Goal: Information Seeking & Learning: Learn about a topic

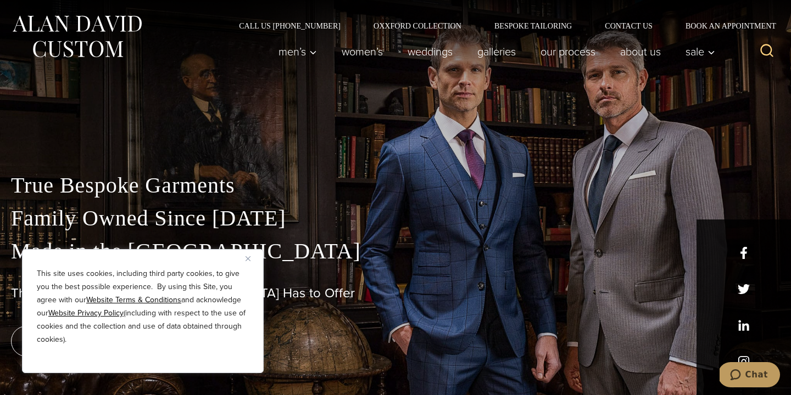
click at [245, 256] on img "Close" at bounding box center [247, 258] width 5 height 5
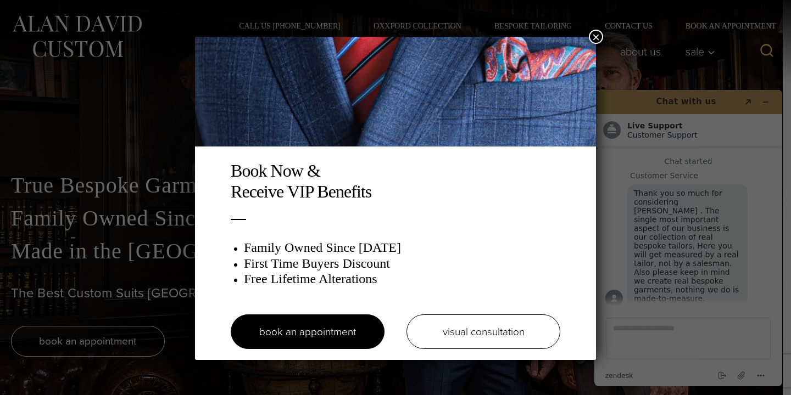
click at [594, 36] on button "×" at bounding box center [596, 37] width 14 height 14
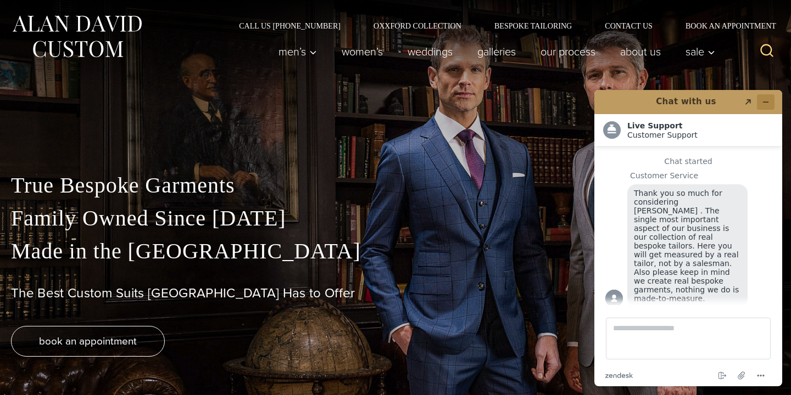
click at [765, 100] on icon "Minimize widget" at bounding box center [766, 102] width 8 height 8
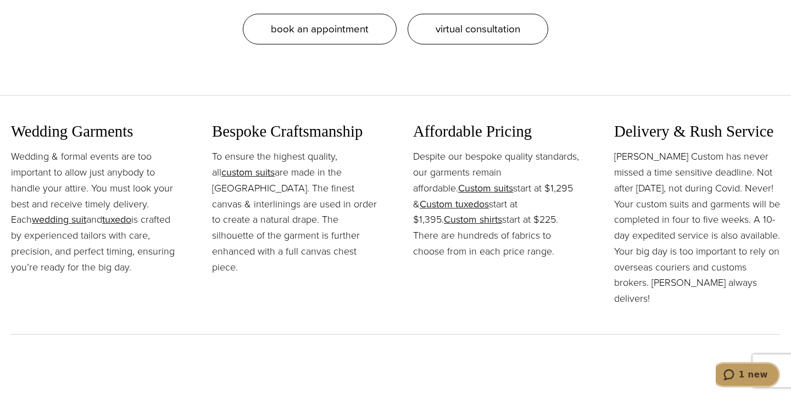
scroll to position [1174, 0]
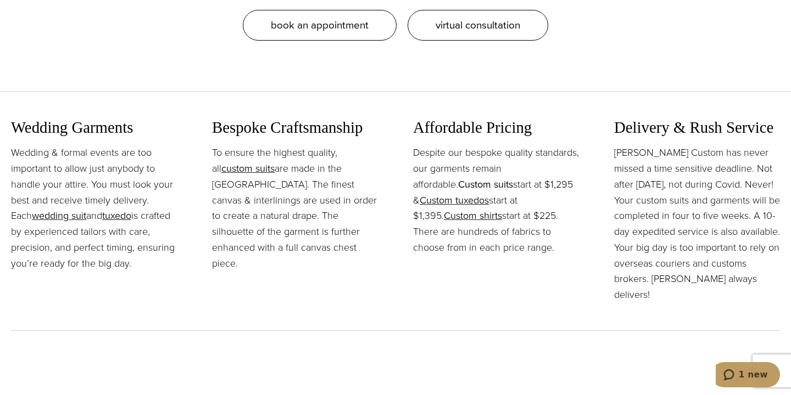
click at [475, 181] on link "Custom suits" at bounding box center [485, 184] width 55 height 14
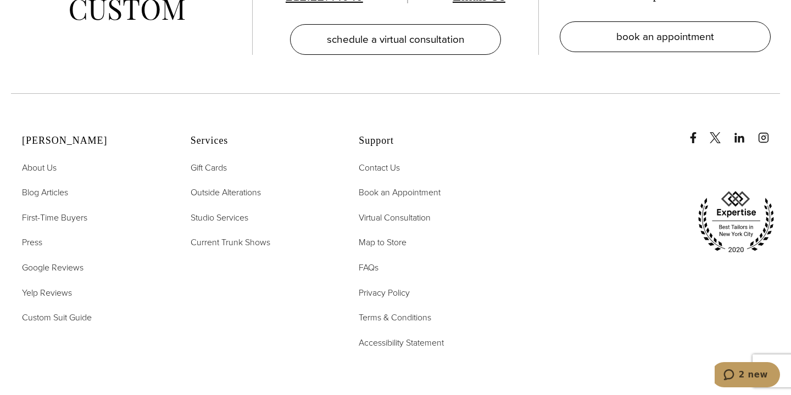
scroll to position [6276, 0]
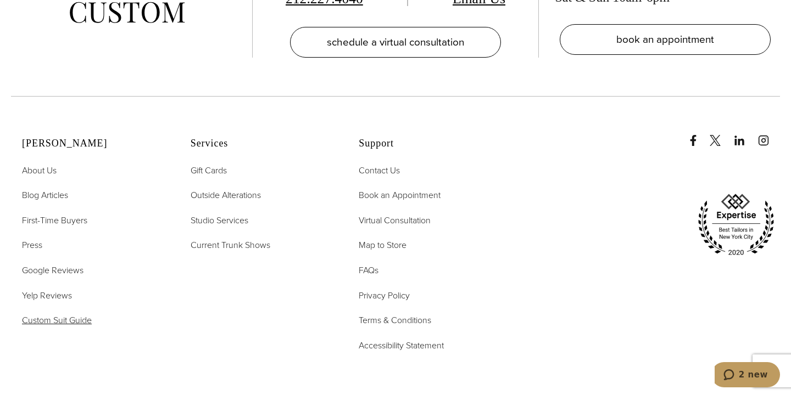
click at [33, 314] on span "Custom Suit Guide" at bounding box center [57, 320] width 70 height 13
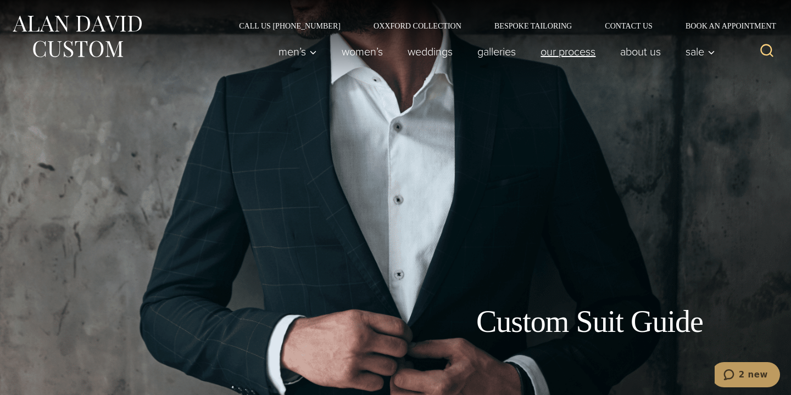
click at [566, 54] on link "Our Process" at bounding box center [568, 52] width 80 height 22
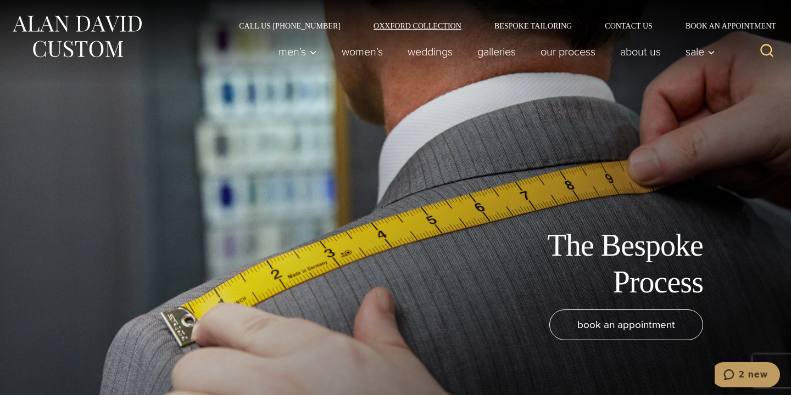
click at [387, 23] on link "Oxxford Collection" at bounding box center [417, 26] width 121 height 8
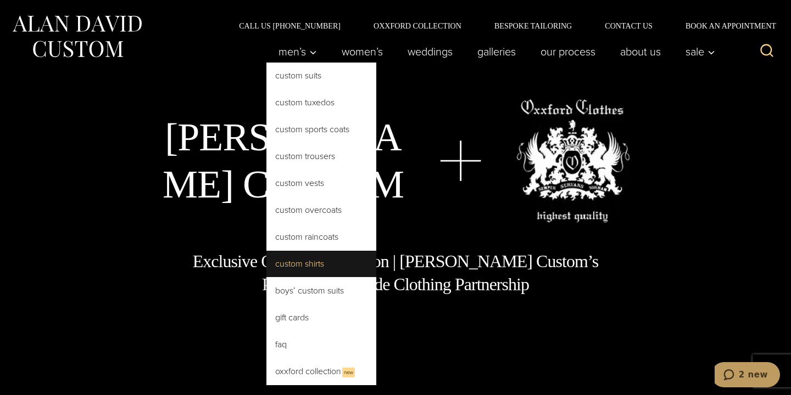
click at [282, 263] on link "Custom Shirts" at bounding box center [321, 264] width 110 height 26
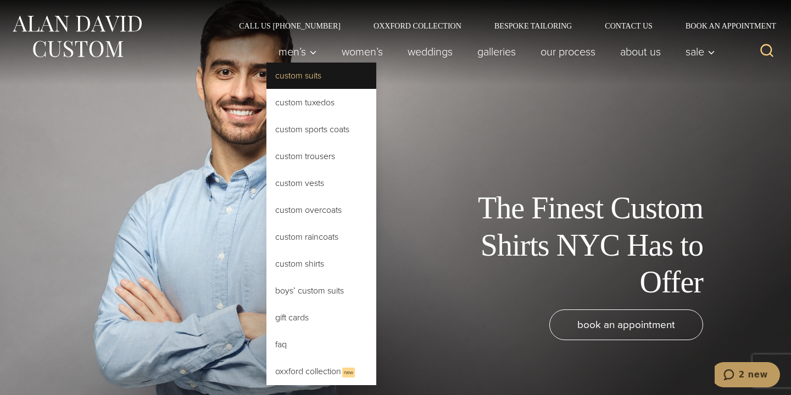
click at [284, 74] on link "Custom Suits" at bounding box center [321, 76] width 110 height 26
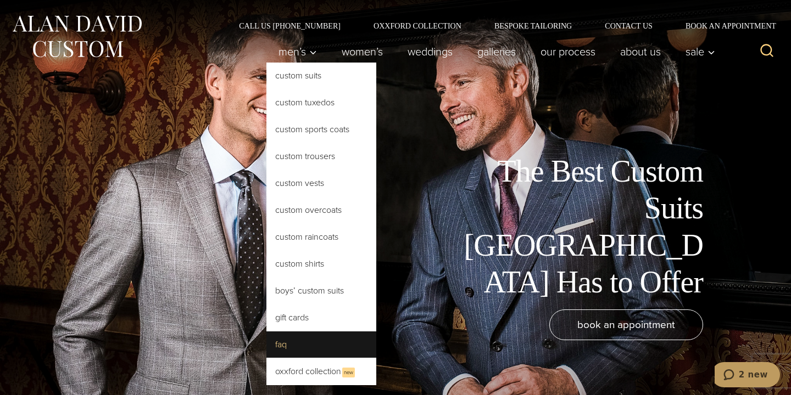
click at [269, 342] on link "FAQ" at bounding box center [321, 345] width 110 height 26
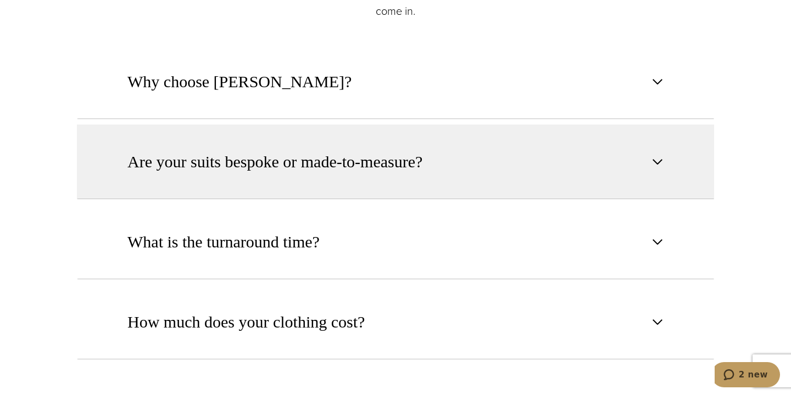
scroll to position [564, 0]
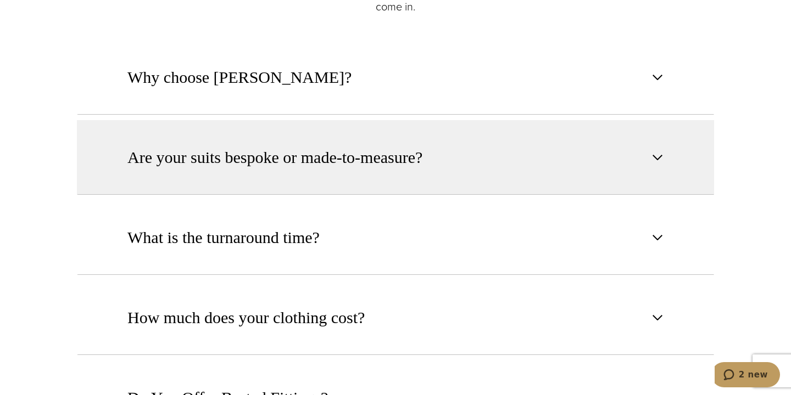
click at [332, 154] on span "Are your suits bespoke or made-to-measure?" at bounding box center [274, 157] width 295 height 24
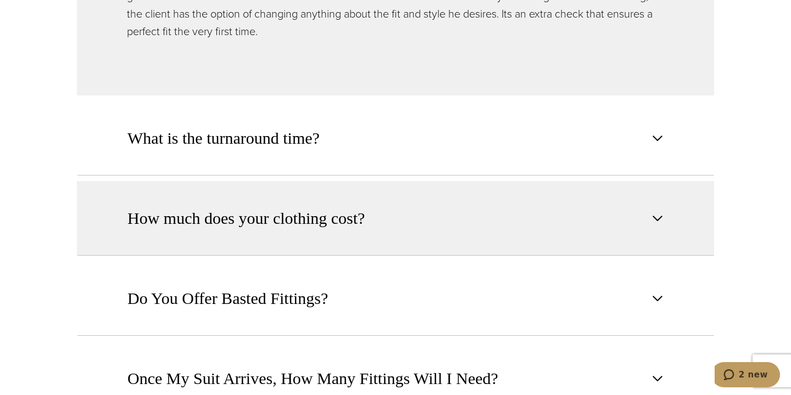
scroll to position [931, 0]
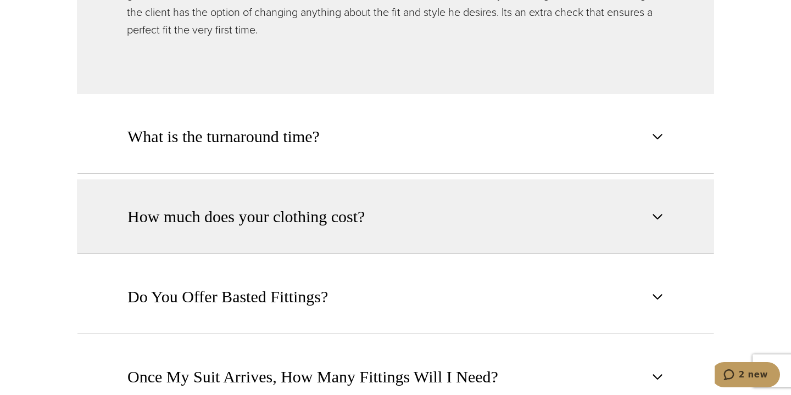
click at [360, 216] on span "How much does your clothing cost?" at bounding box center [245, 217] width 237 height 24
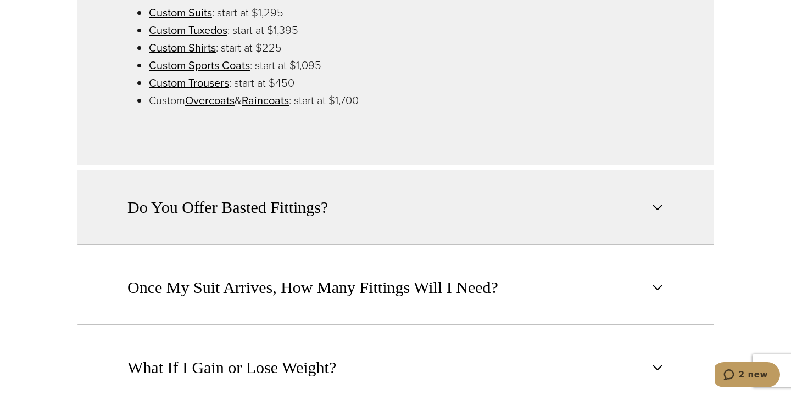
scroll to position [976, 0]
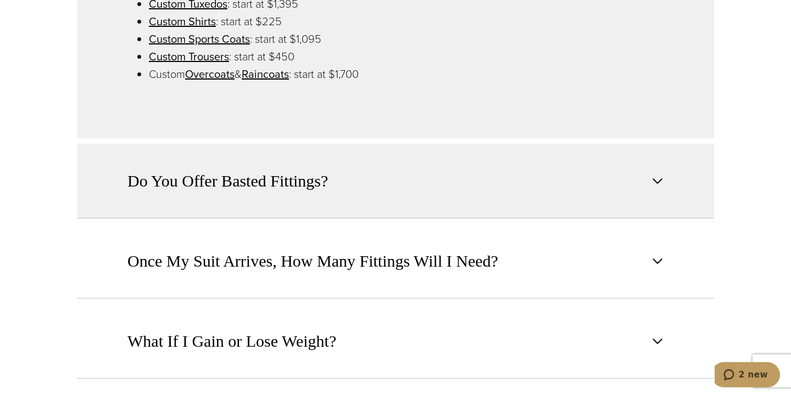
click at [468, 195] on button "Do You Offer Basted Fittings?" at bounding box center [395, 181] width 637 height 75
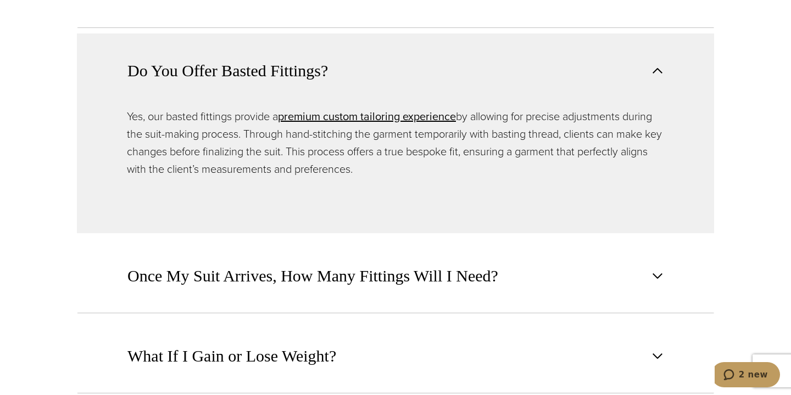
scroll to position [989, 0]
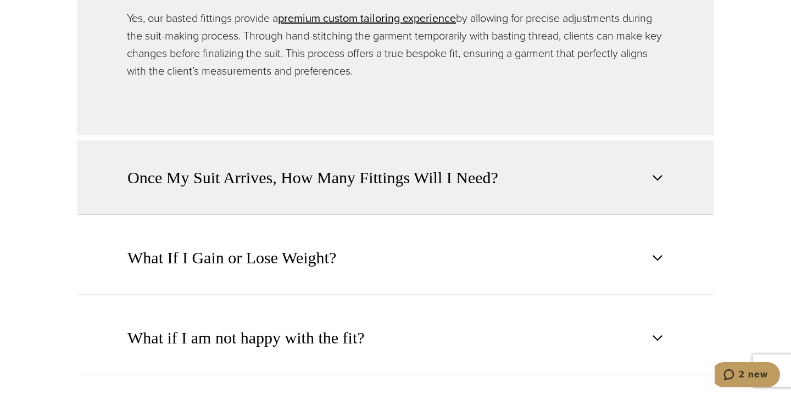
click at [450, 173] on span "Once My Suit Arrives, How Many Fittings Will I Need?" at bounding box center [312, 178] width 371 height 24
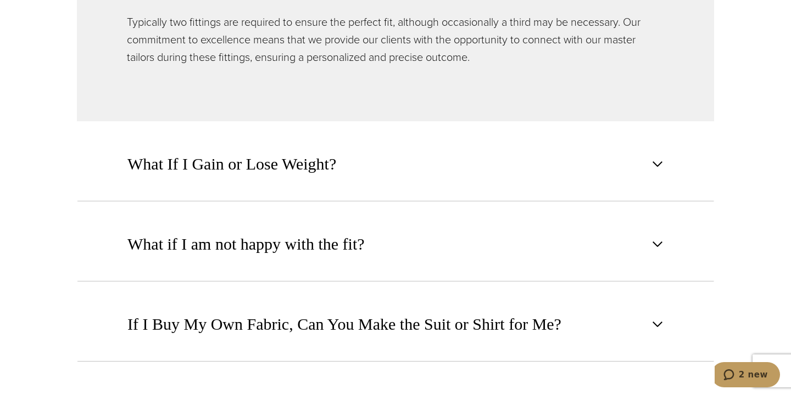
scroll to position [1068, 0]
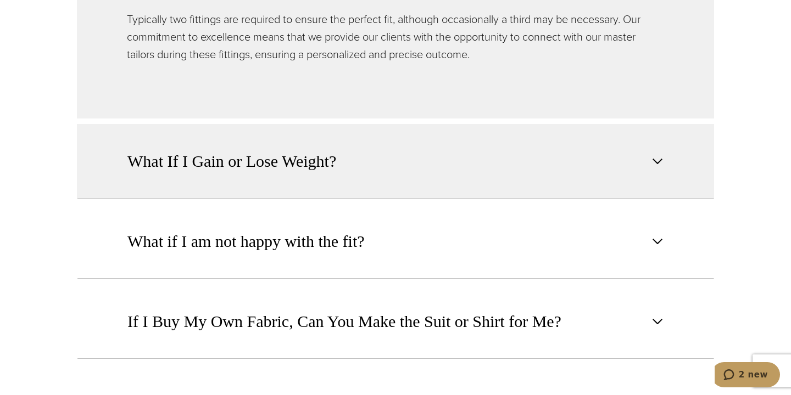
click at [398, 162] on button "What If I Gain or Lose Weight?" at bounding box center [395, 161] width 637 height 75
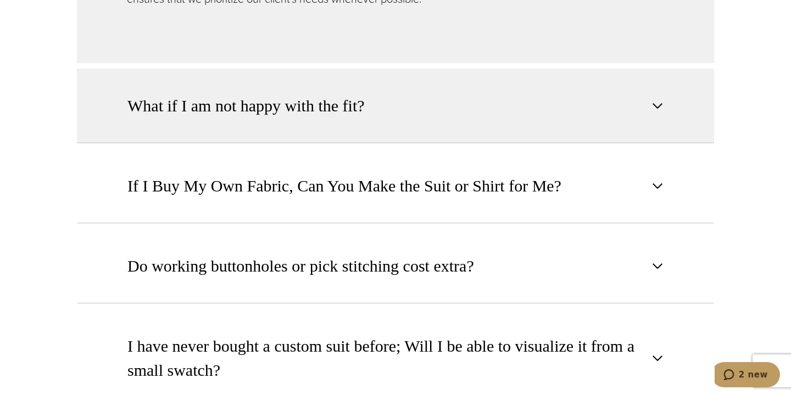
scroll to position [1226, 0]
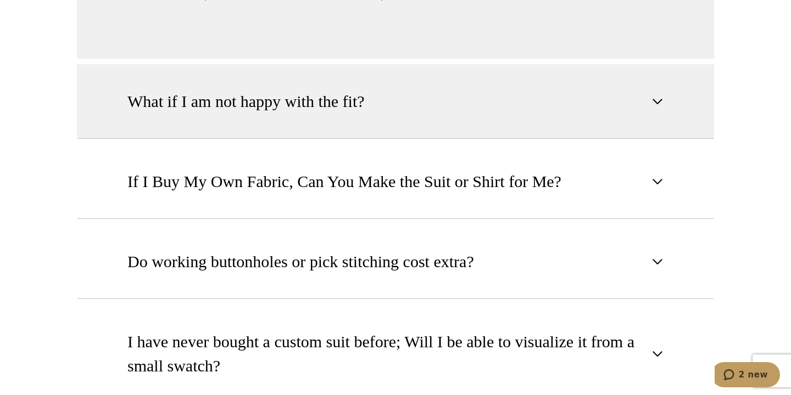
click at [446, 107] on button "What if I am not happy with the fit?" at bounding box center [395, 101] width 637 height 75
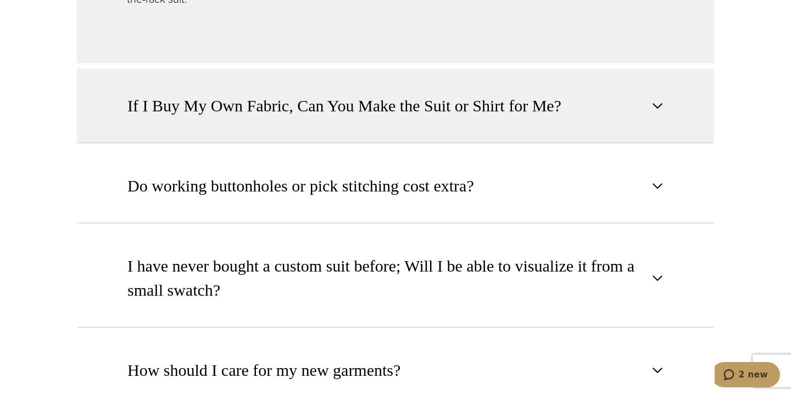
scroll to position [1301, 0]
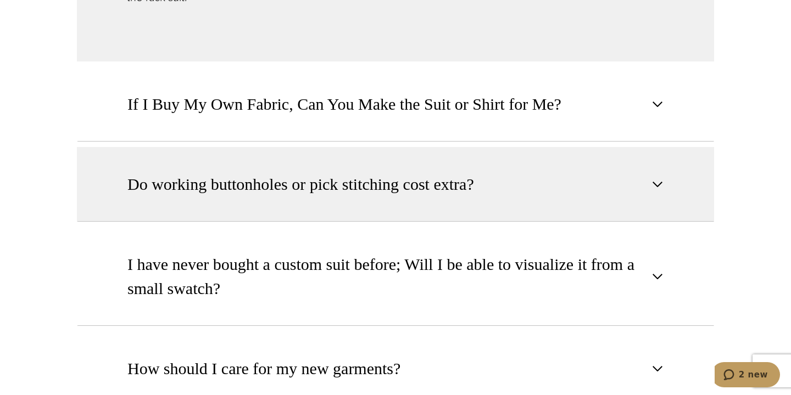
click at [460, 172] on span "Do working buttonholes or pick stitching cost extra?" at bounding box center [300, 184] width 346 height 24
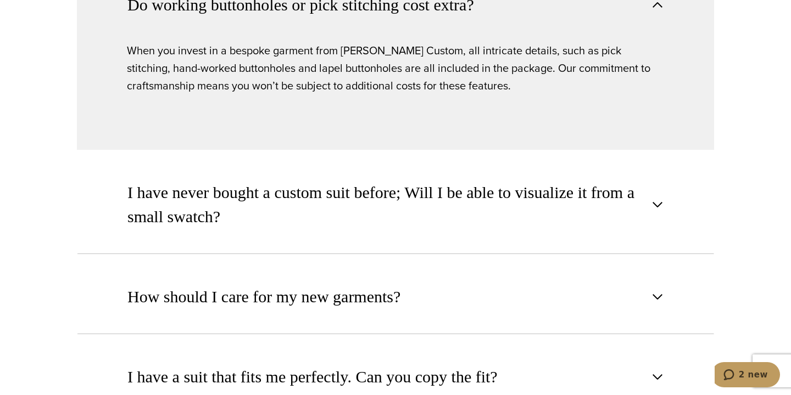
scroll to position [1362, 0]
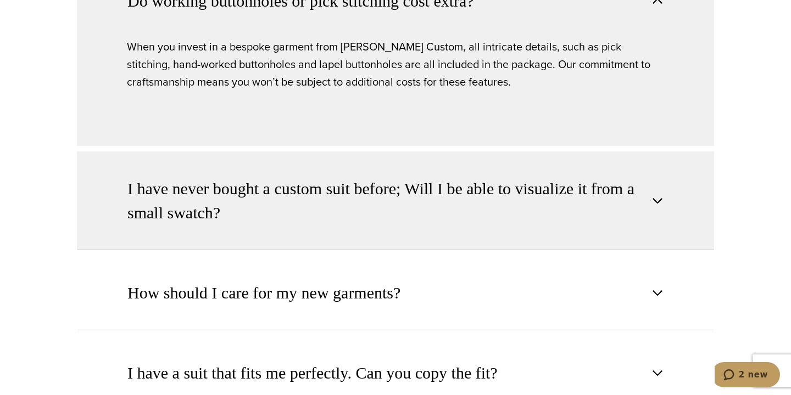
click at [425, 200] on span "I have never bought a custom suit before; Will I be able to visualize it from a…" at bounding box center [386, 201] width 518 height 48
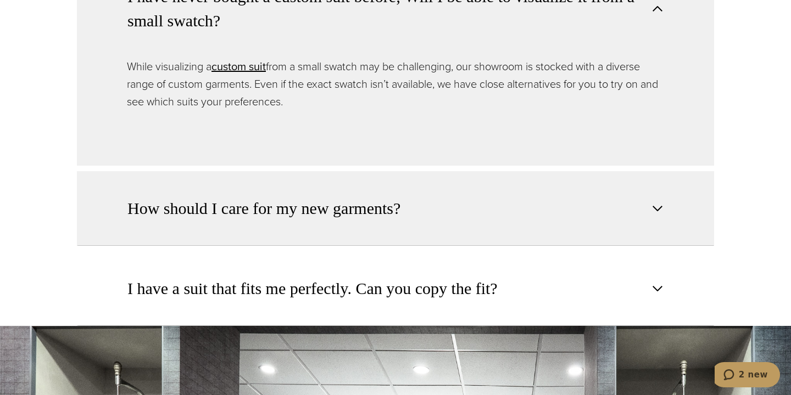
scroll to position [1449, 0]
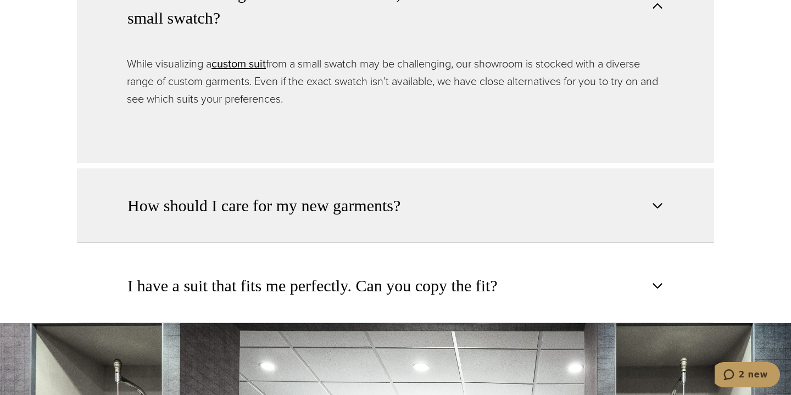
click at [443, 196] on button "How should I care for my new garments?" at bounding box center [395, 206] width 637 height 75
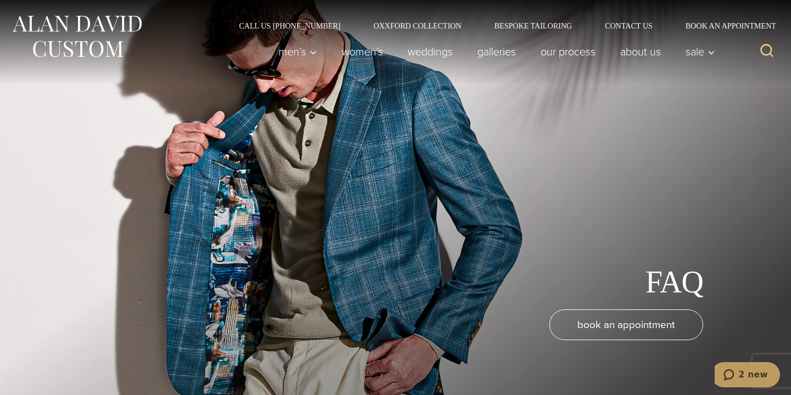
scroll to position [0, 0]
click at [635, 53] on link "About Us" at bounding box center [640, 52] width 65 height 22
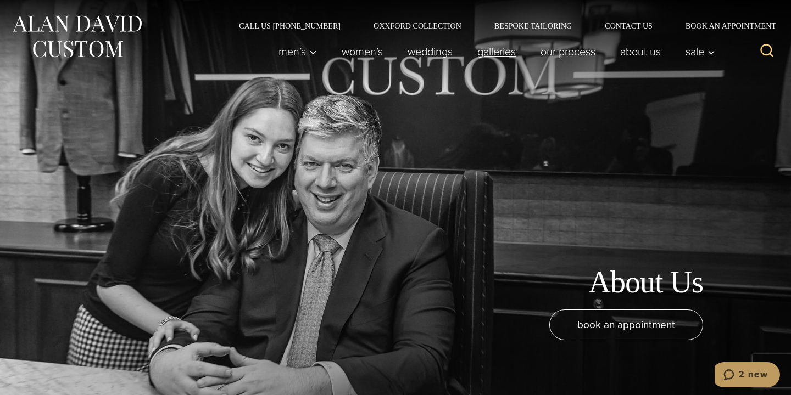
click at [488, 49] on link "Galleries" at bounding box center [496, 52] width 63 height 22
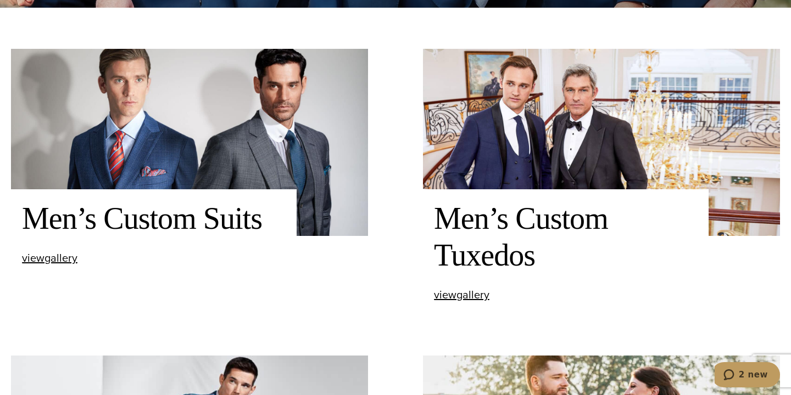
scroll to position [309, 0]
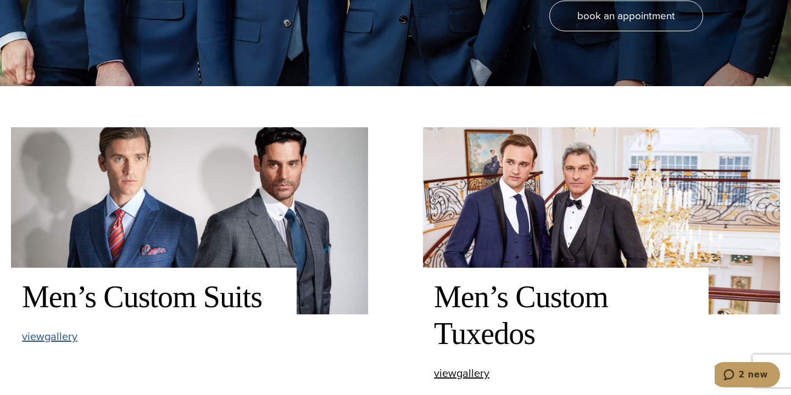
click at [34, 340] on span "view Men’s Custom Suits gallery" at bounding box center [49, 336] width 55 height 16
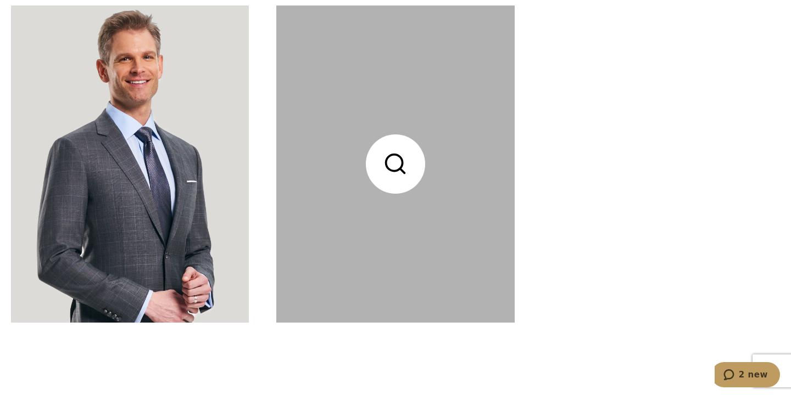
scroll to position [3297, 0]
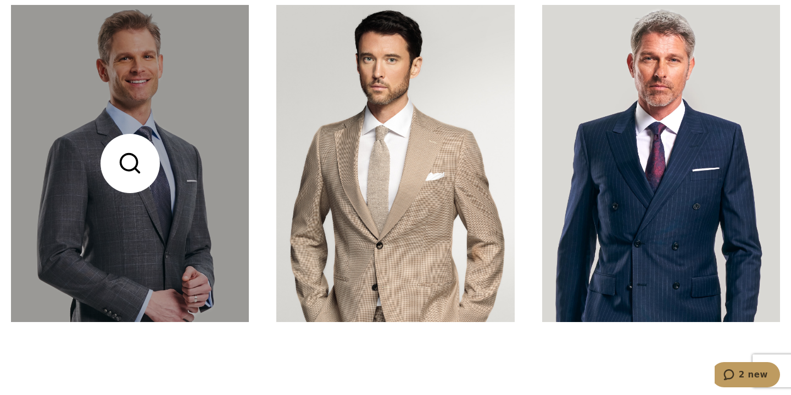
click at [131, 254] on link at bounding box center [130, 163] width 238 height 317
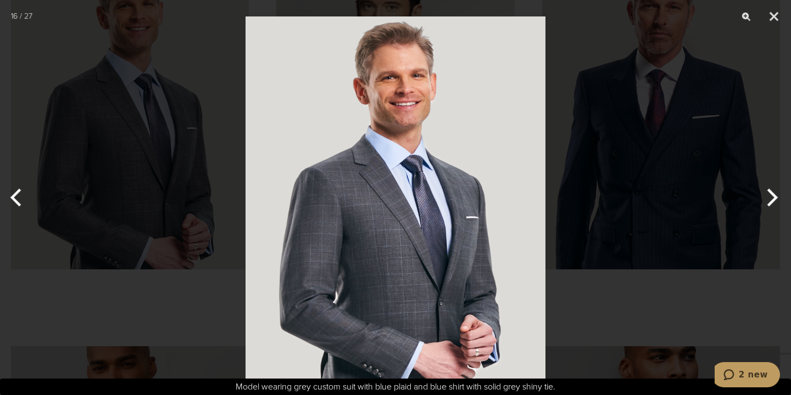
scroll to position [3336, 0]
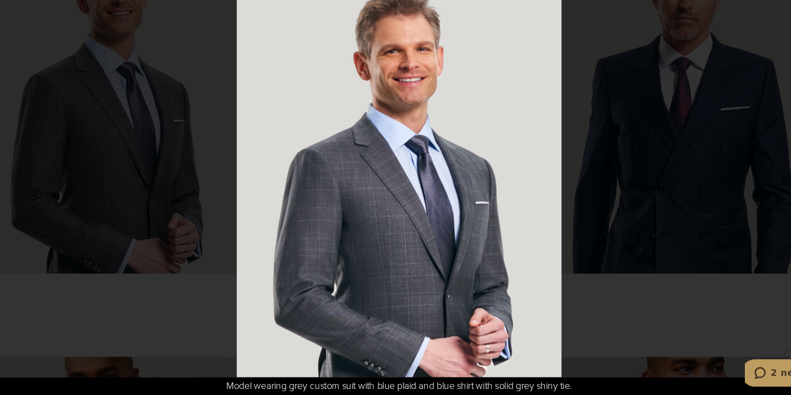
click at [539, 289] on div at bounding box center [395, 197] width 791 height 395
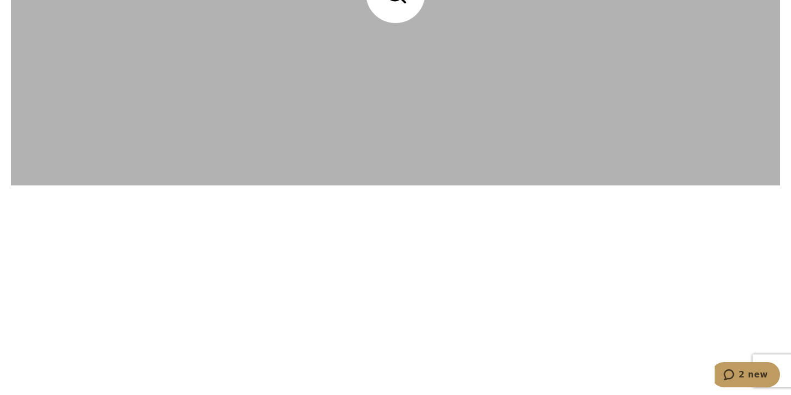
scroll to position [1395, 0]
